Goal: Find contact information: Find contact information

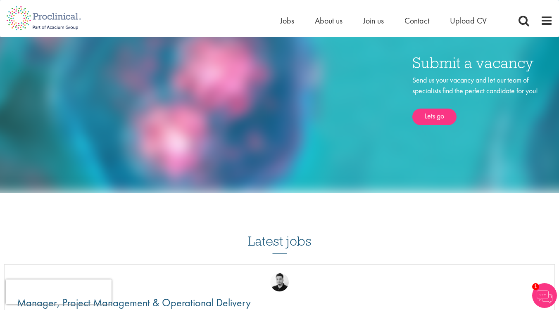
scroll to position [785, 0]
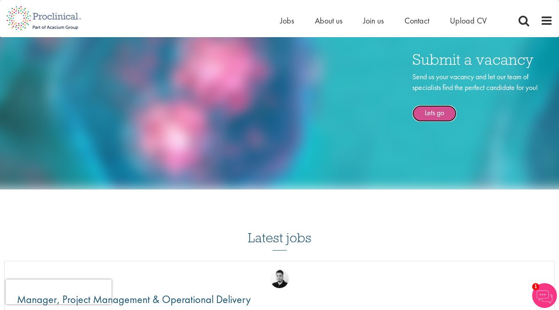
click at [447, 115] on link "Lets go" at bounding box center [435, 113] width 44 height 17
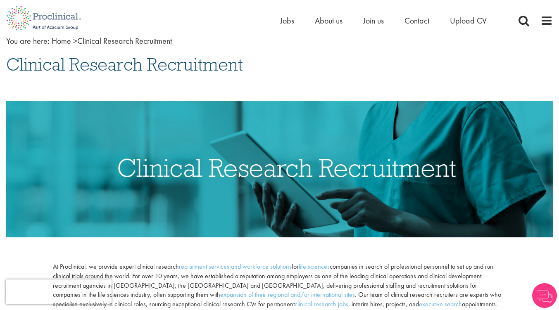
scroll to position [207, 0]
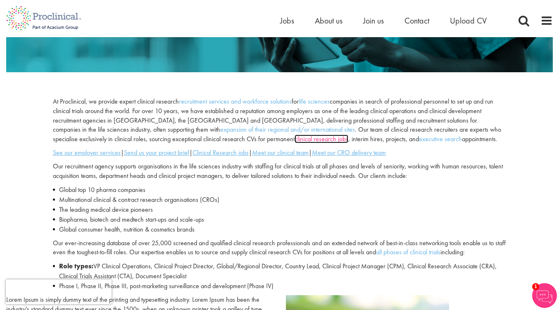
click at [295, 141] on link "clinical research jobs" at bounding box center [322, 139] width 54 height 9
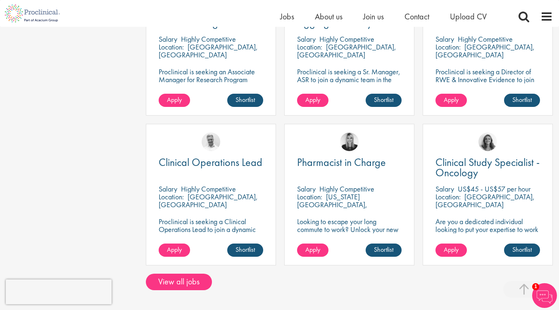
scroll to position [661, 0]
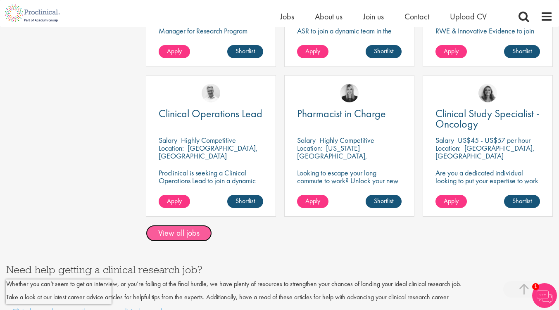
click at [198, 226] on link "View all jobs" at bounding box center [179, 233] width 66 height 17
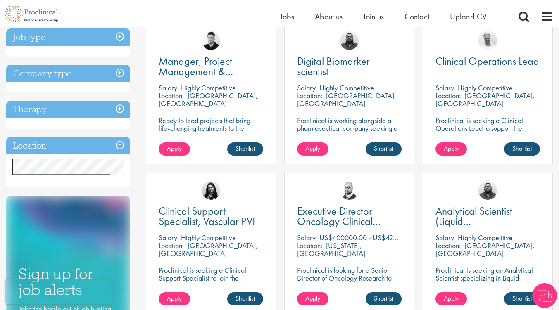
scroll to position [165, 0]
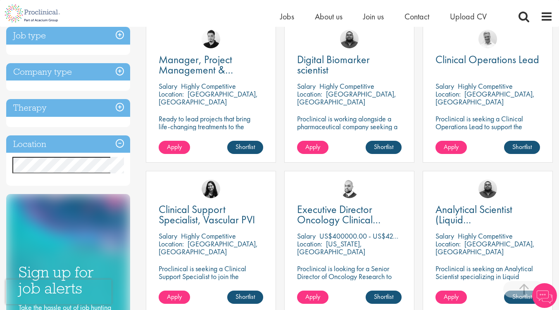
click at [120, 107] on h3 "Therapy" at bounding box center [68, 108] width 124 height 18
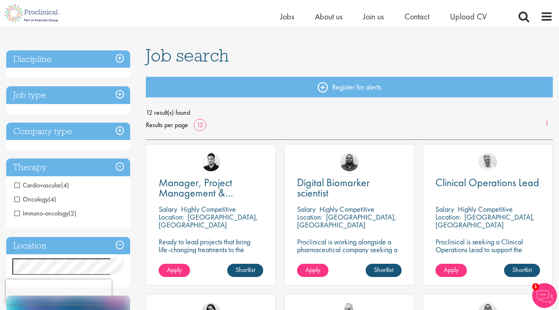
scroll to position [41, 0]
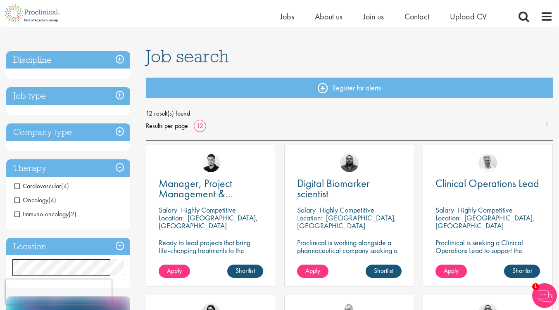
click at [120, 59] on h3 "Discipline" at bounding box center [68, 60] width 124 height 18
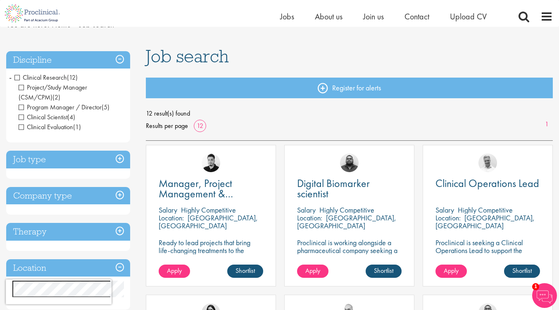
scroll to position [0, 0]
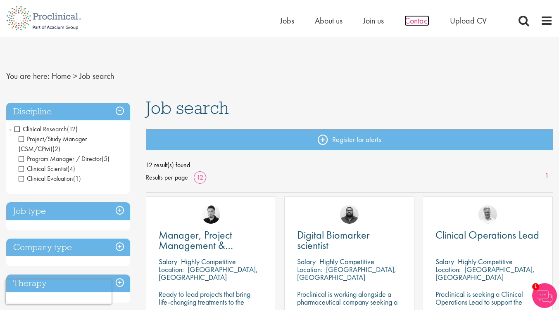
click at [423, 24] on span "Contact" at bounding box center [417, 20] width 25 height 11
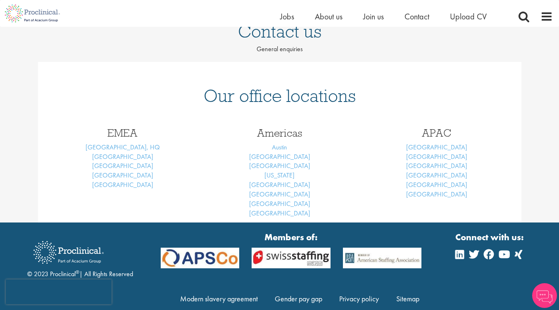
scroll to position [83, 0]
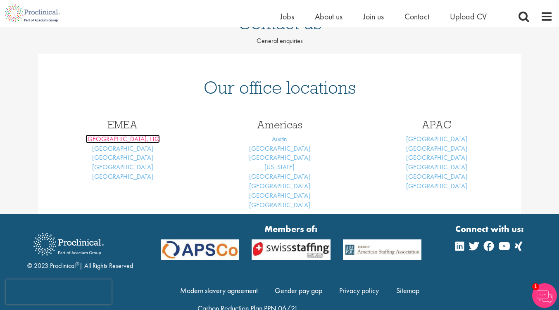
click at [128, 141] on link "[GEOGRAPHIC_DATA], HQ" at bounding box center [123, 139] width 74 height 9
